Goal: Information Seeking & Learning: Learn about a topic

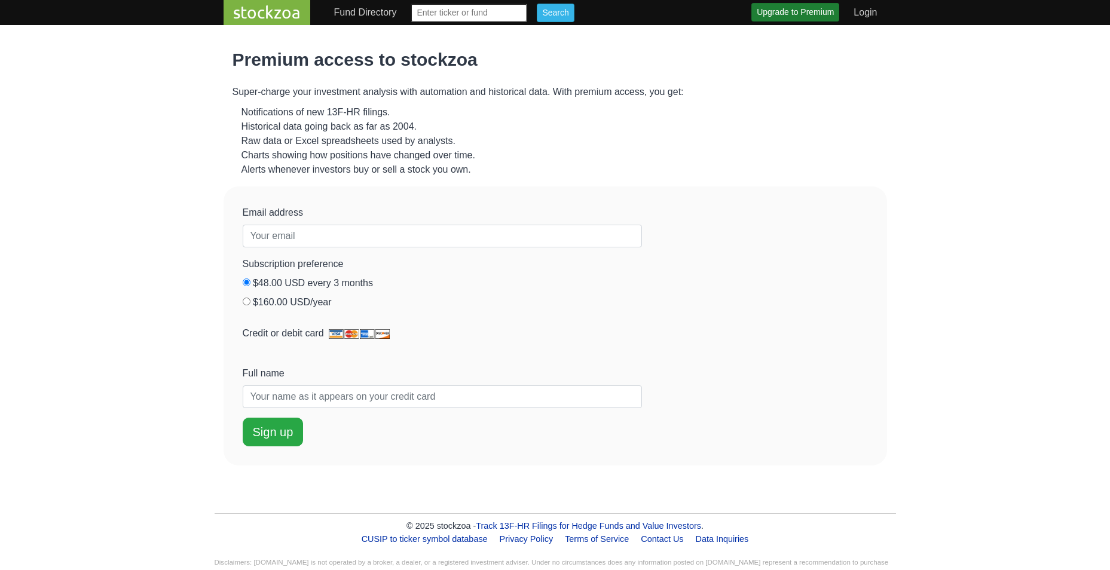
click at [254, 18] on link "stockzoa" at bounding box center [267, 12] width 87 height 25
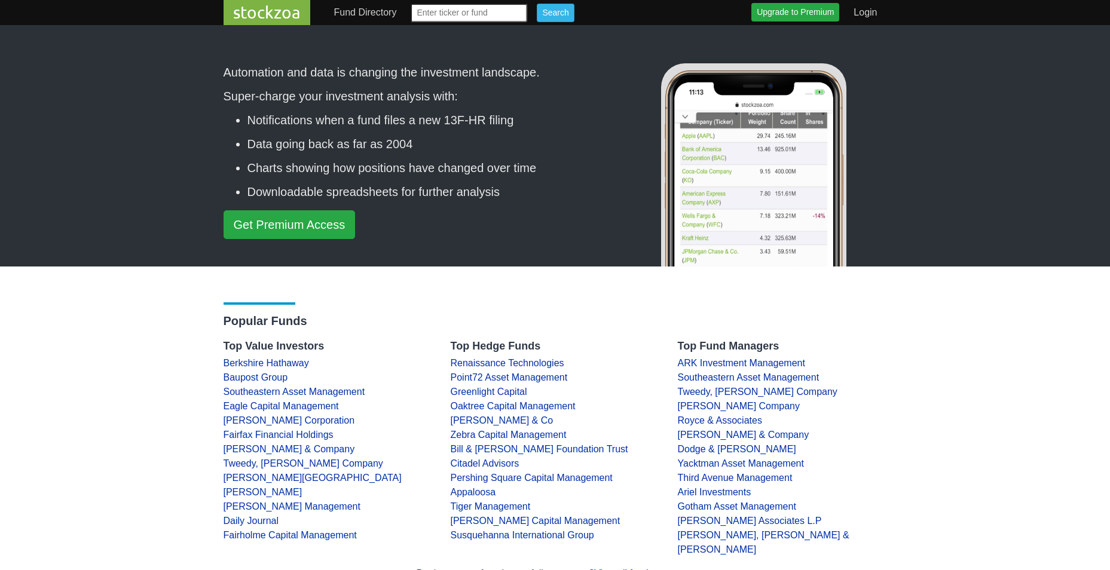
drag, startPoint x: 139, startPoint y: 100, endPoint x: 131, endPoint y: 97, distance: 7.8
click at [138, 100] on div "Automation and data is changing the investment landscape. Super-charge your inv…" at bounding box center [555, 145] width 1110 height 241
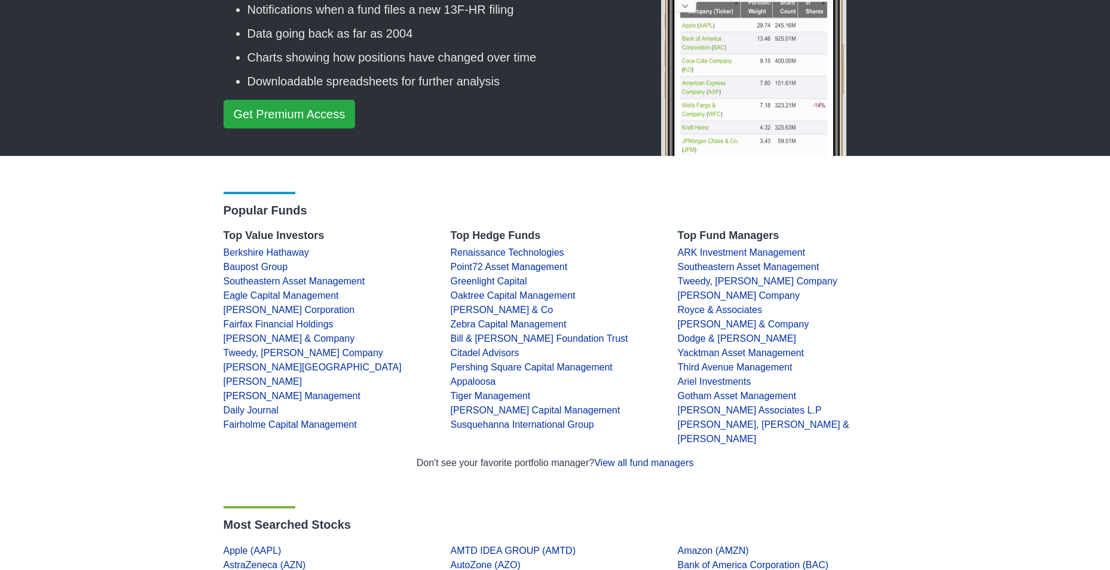
scroll to position [120, 0]
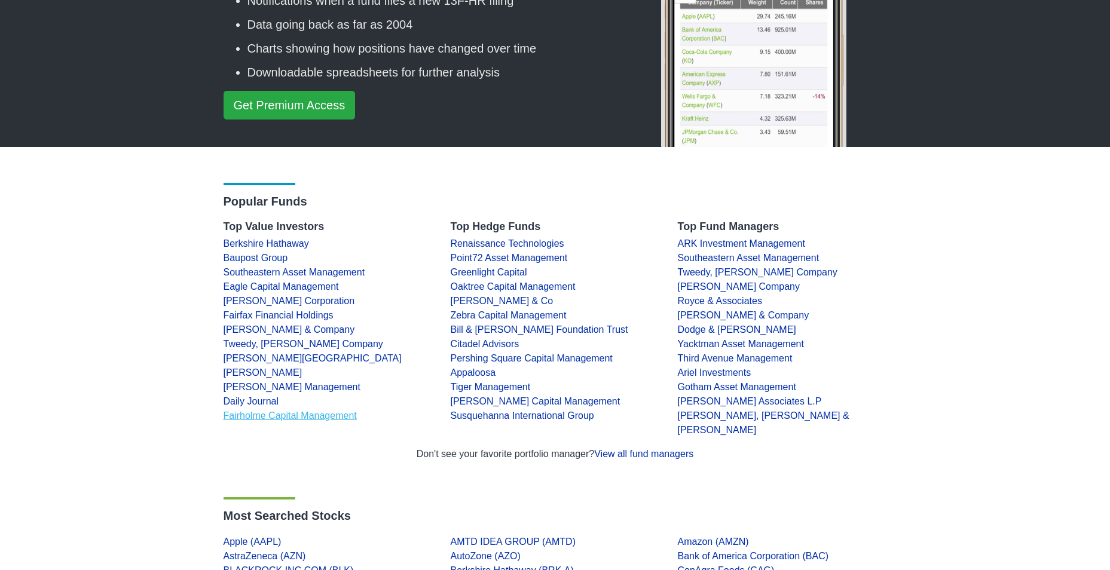
click at [285, 411] on link "Fairholme Capital Management" at bounding box center [290, 416] width 133 height 10
click at [704, 299] on link "Royce & Associates" at bounding box center [720, 301] width 84 height 10
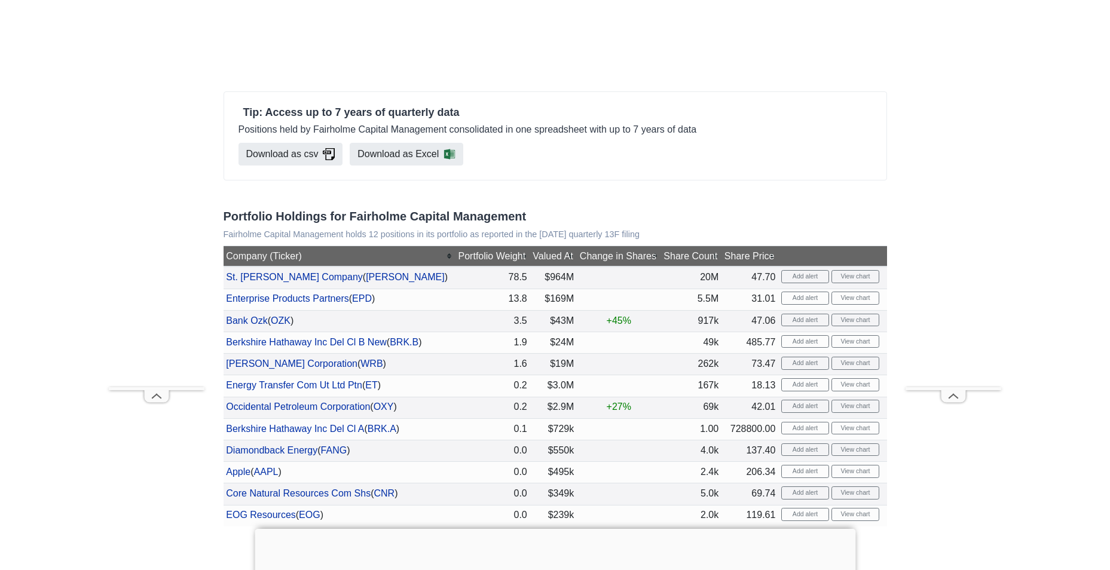
scroll to position [299, 0]
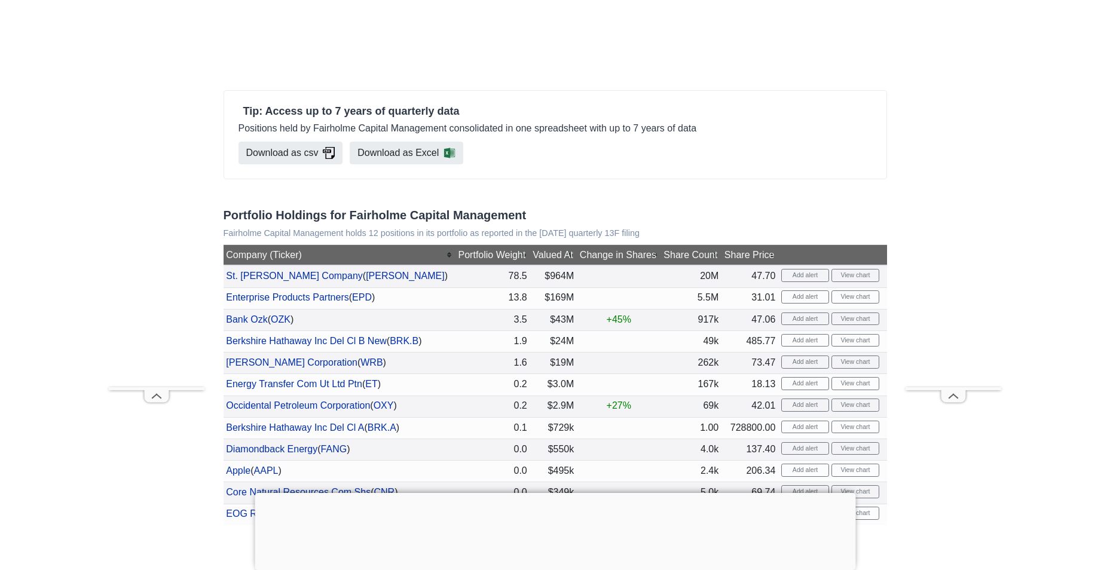
click at [550, 493] on div at bounding box center [555, 493] width 601 height 0
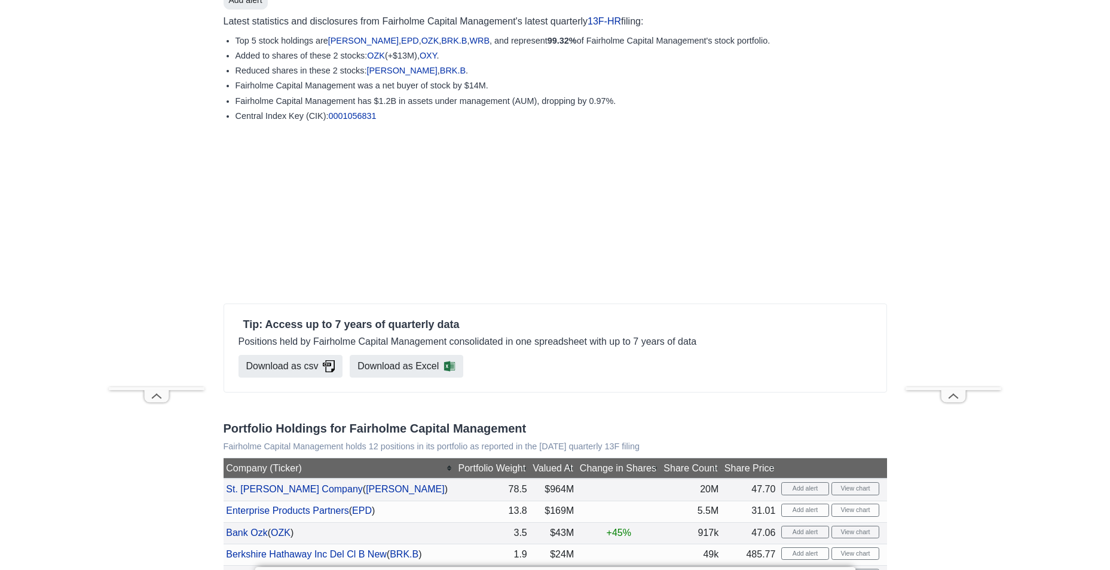
scroll to position [0, 0]
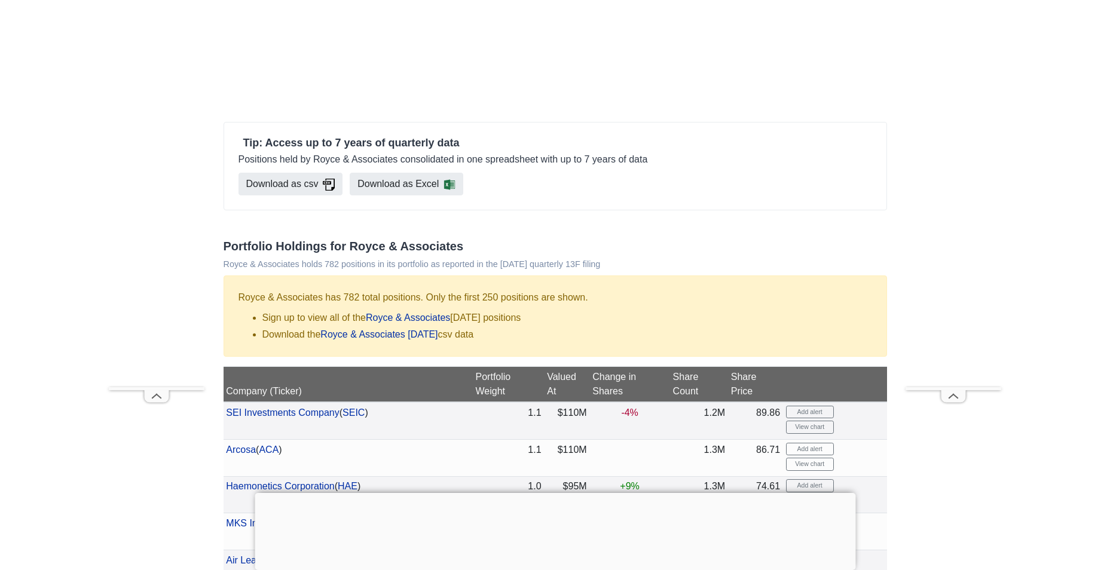
scroll to position [299, 0]
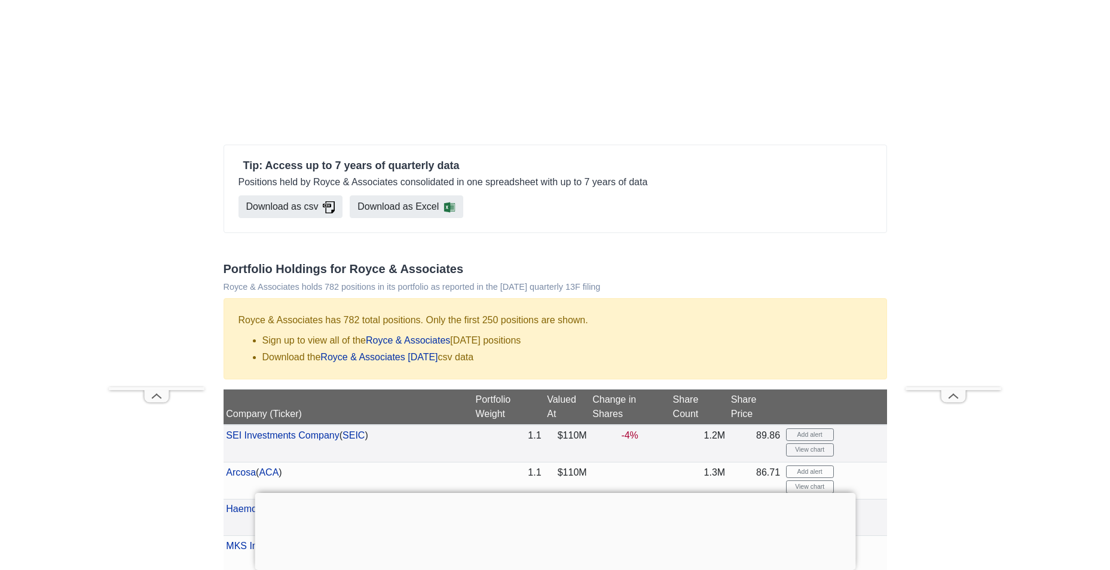
click at [625, 396] on th "Change in Shares" at bounding box center [629, 407] width 80 height 35
